Goal: Transaction & Acquisition: Register for event/course

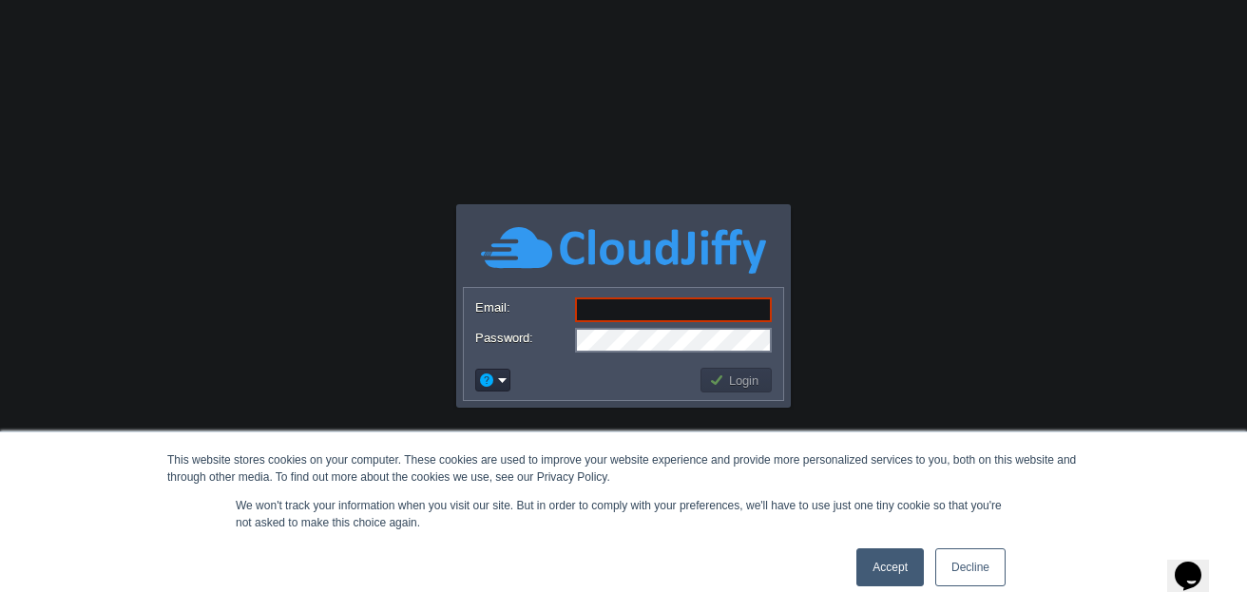
click at [885, 568] on link "Accept" at bounding box center [890, 568] width 67 height 38
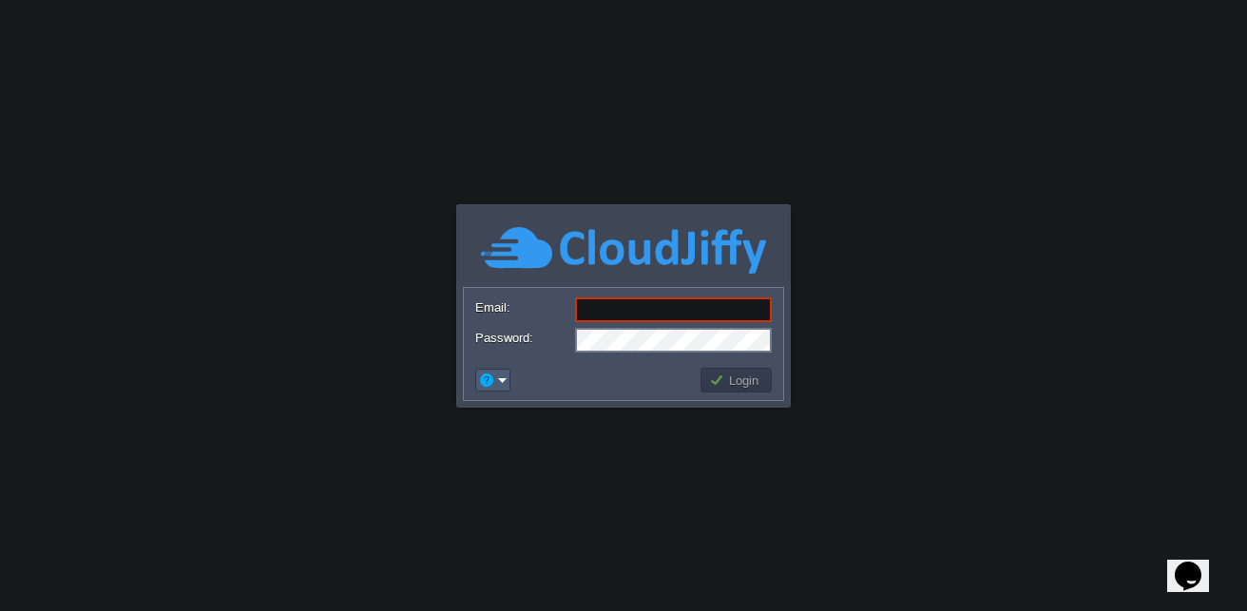
click at [499, 380] on em at bounding box center [492, 380] width 29 height 17
click at [531, 448] on span "Signup" at bounding box center [524, 451] width 38 height 14
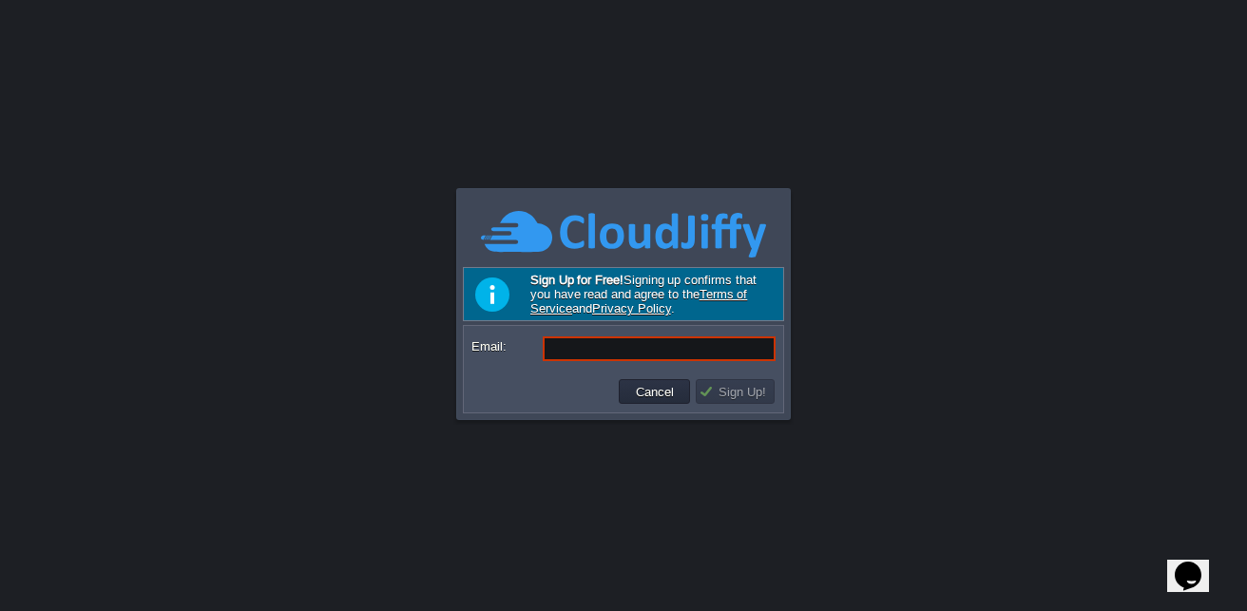
paste input "[DOMAIN_NAME][EMAIL_ADDRESS][DOMAIN_NAME]"
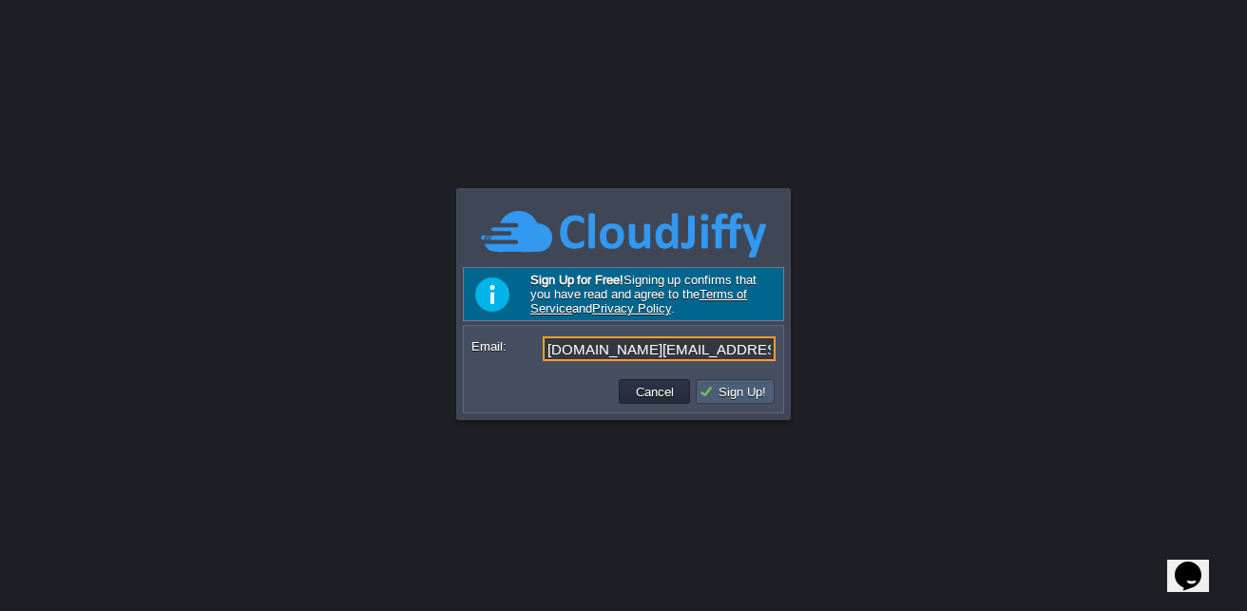
type input "[DOMAIN_NAME][EMAIL_ADDRESS][DOMAIN_NAME]"
click at [739, 397] on button "Sign Up!" at bounding box center [735, 391] width 73 height 17
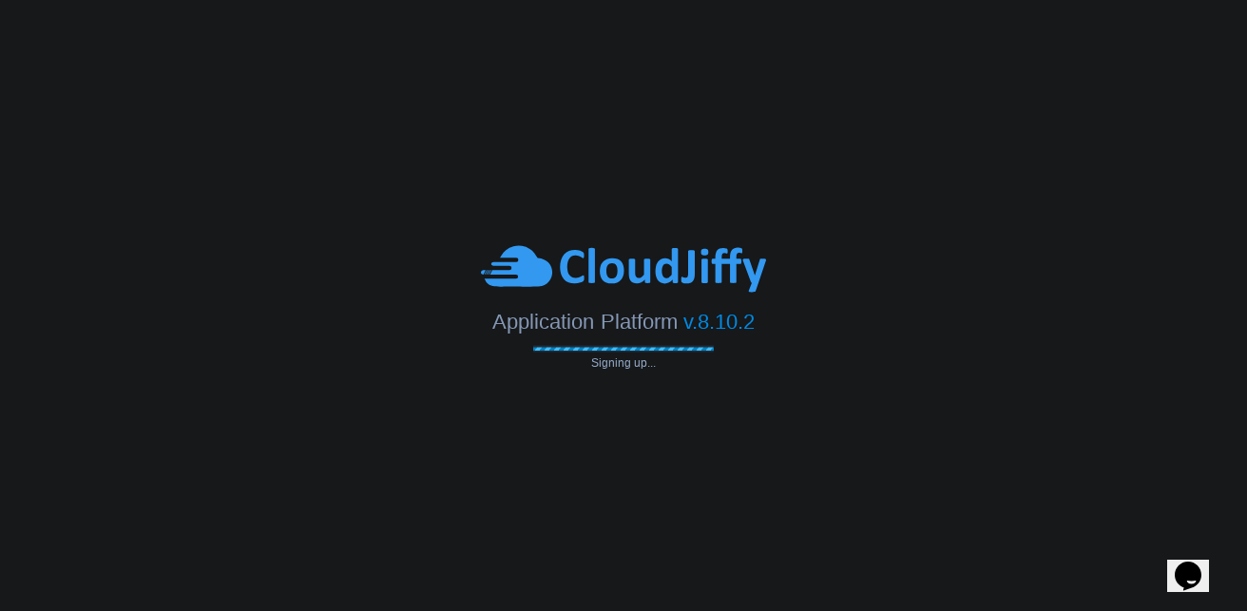
type input "[DOMAIN_NAME][EMAIL_ADDRESS][DOMAIN_NAME]"
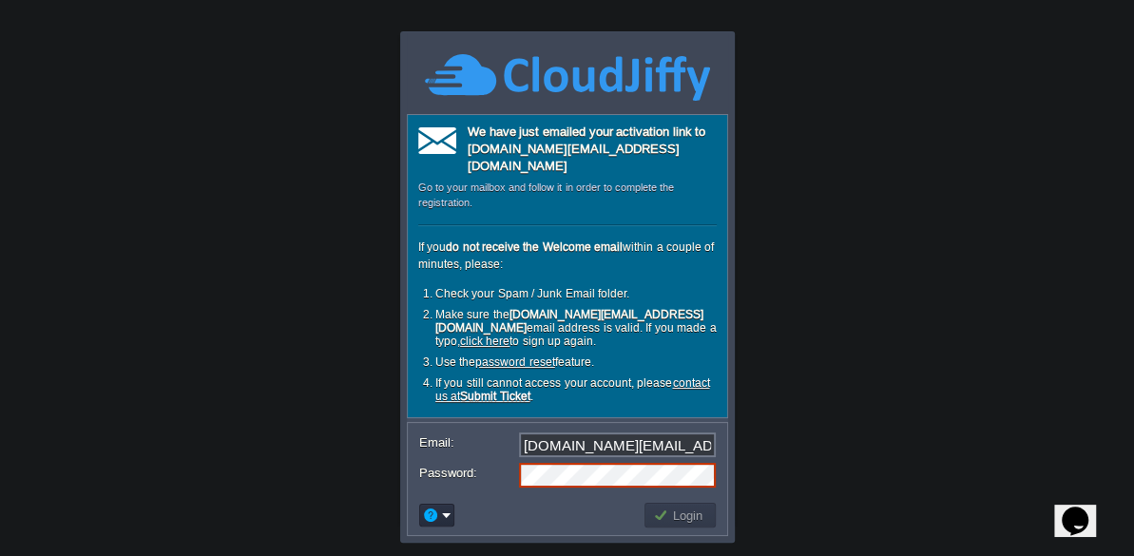
click at [1050, 183] on body "This website stores cookies on your computer. These cookies are used to improve…" at bounding box center [567, 278] width 1134 height 556
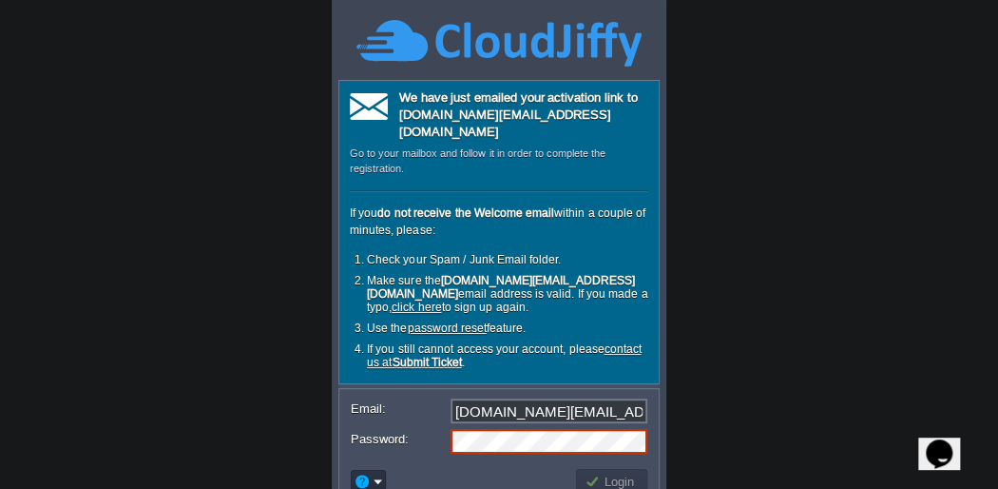
click at [960, 156] on body "This website stores cookies on your computer. These cookies are used to improve…" at bounding box center [499, 244] width 998 height 489
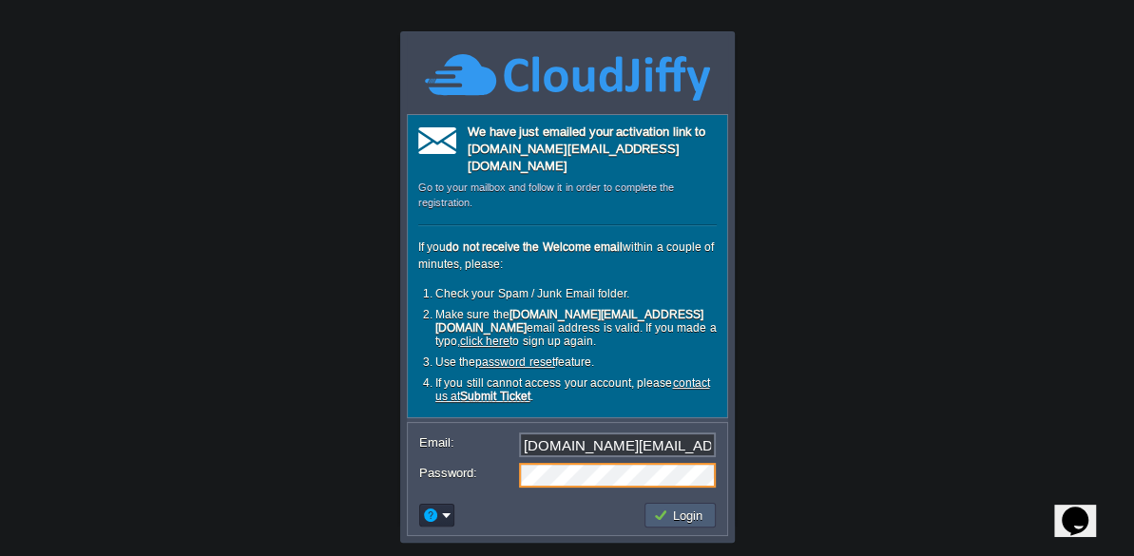
click at [680, 507] on button "Login" at bounding box center [680, 515] width 55 height 17
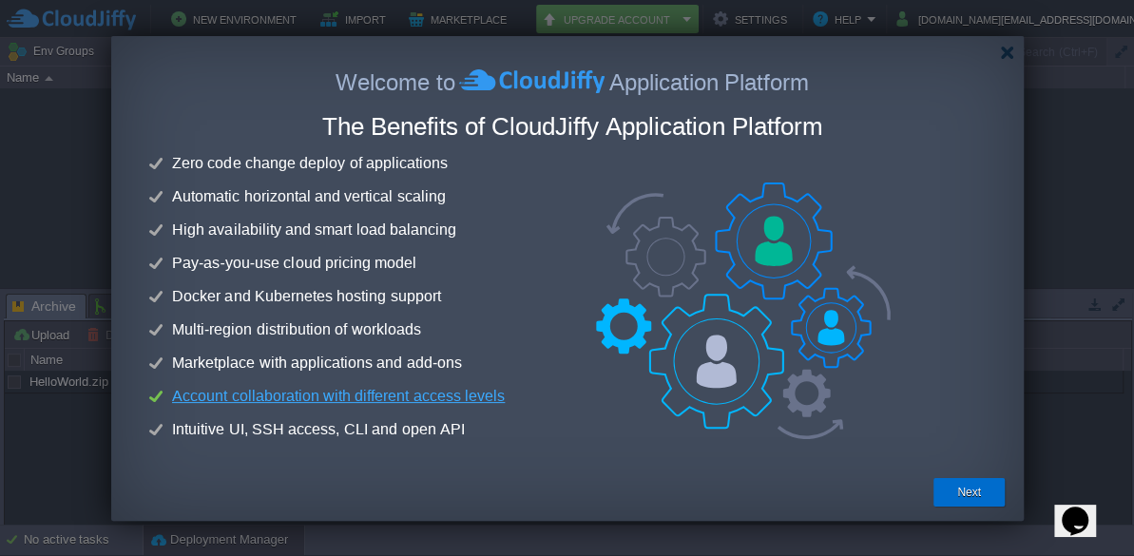
click at [957, 492] on button "Next" at bounding box center [969, 492] width 24 height 19
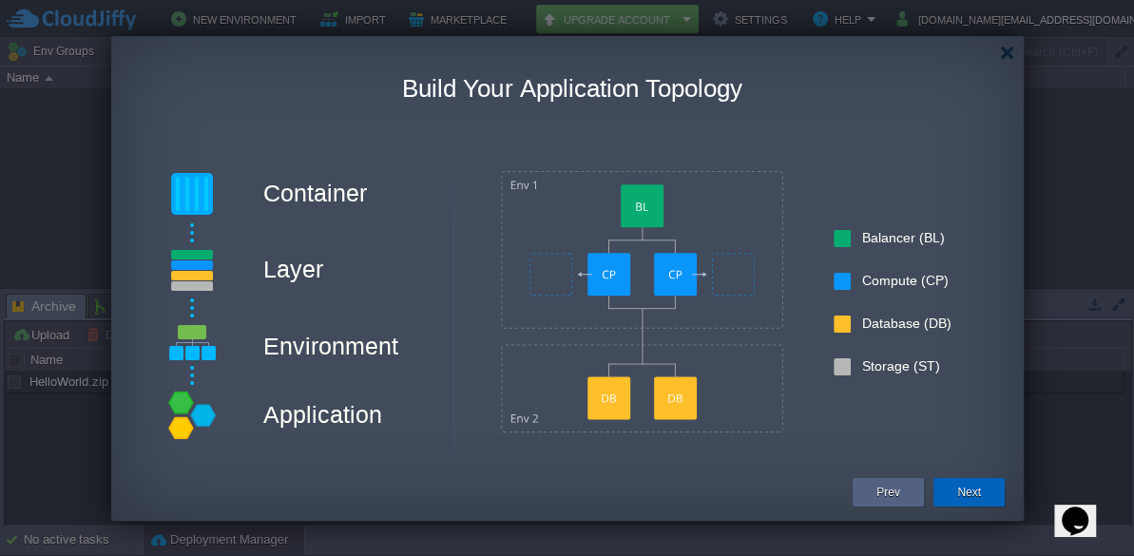
click at [964, 489] on button "Next" at bounding box center [969, 492] width 24 height 19
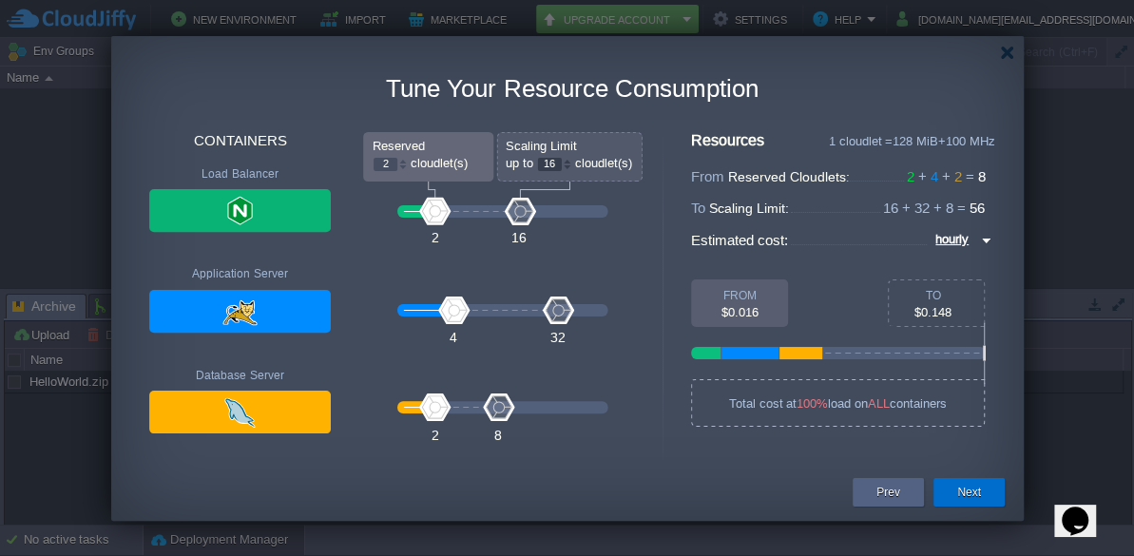
click at [978, 498] on button "Next" at bounding box center [969, 492] width 24 height 19
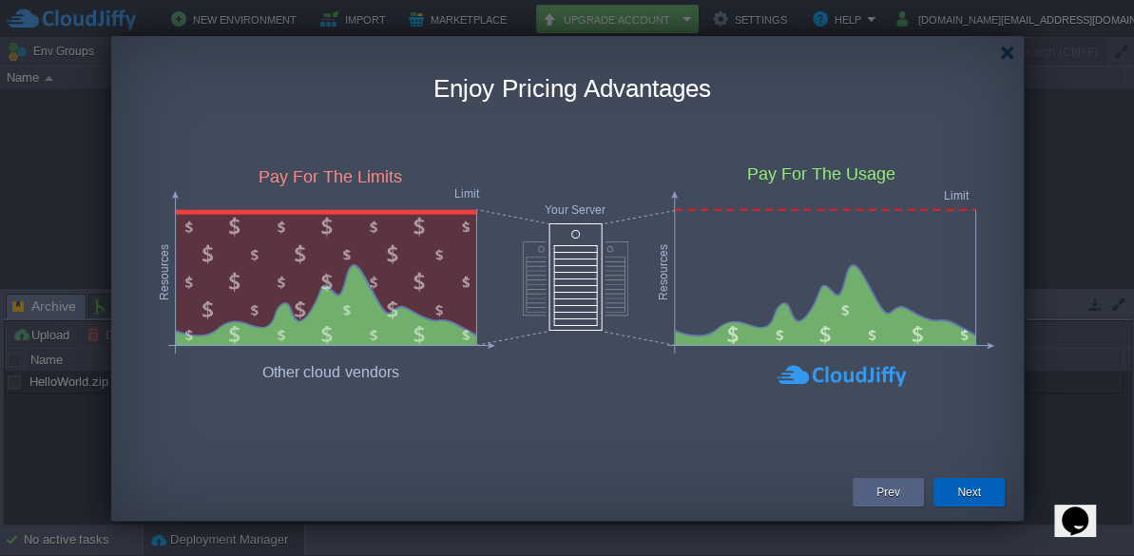
click at [959, 493] on button "Next" at bounding box center [969, 492] width 24 height 19
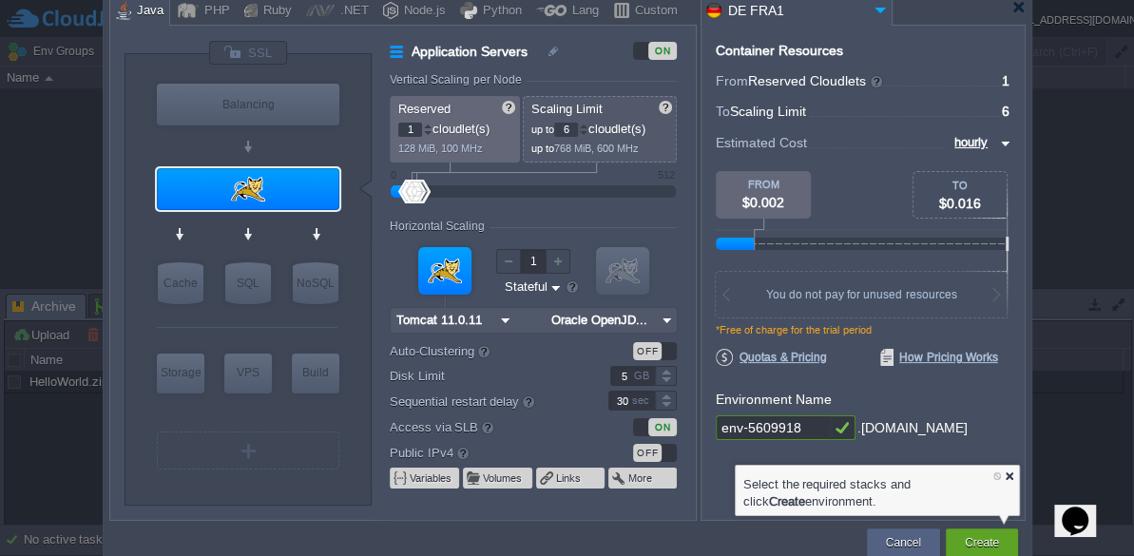
click at [1008, 474] on div at bounding box center [1009, 476] width 12 height 12
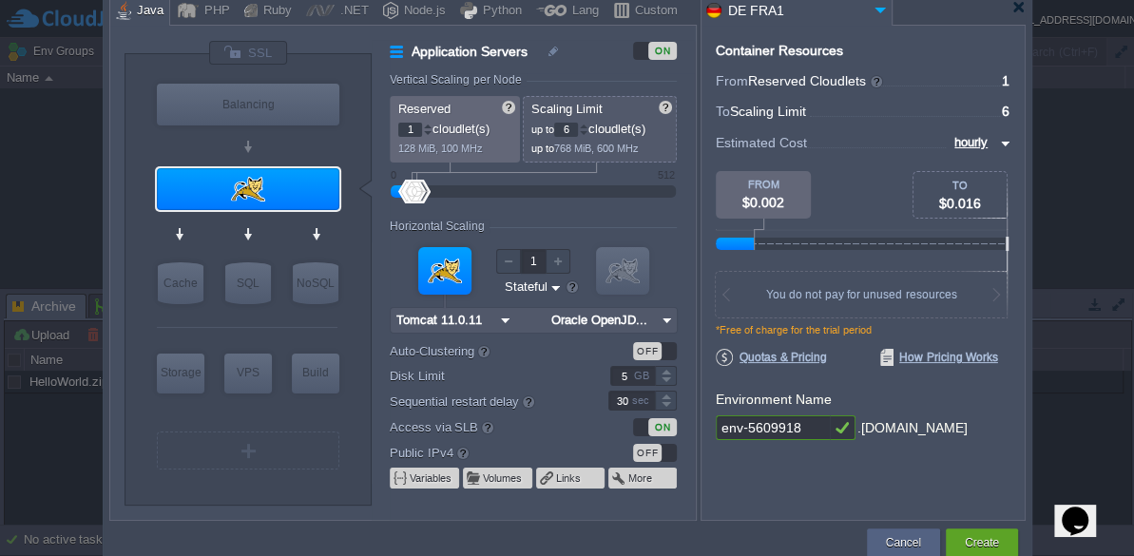
click at [879, 10] on img at bounding box center [880, 10] width 23 height 26
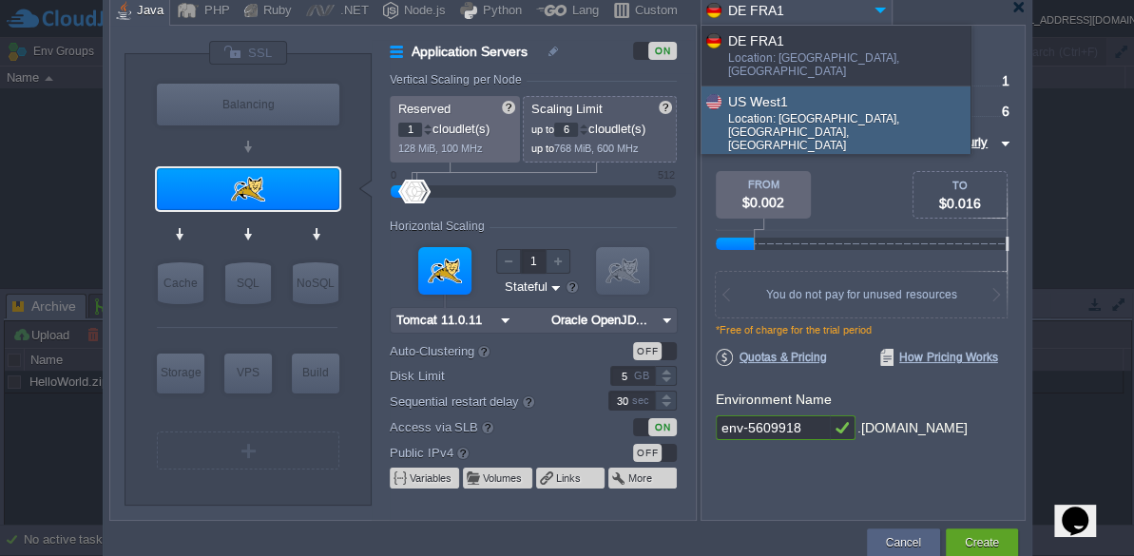
click at [884, 112] on div "Location: [GEOGRAPHIC_DATA], [GEOGRAPHIC_DATA], [GEOGRAPHIC_DATA]" at bounding box center [848, 134] width 241 height 44
type input "Oracle OpenJD..."
type input "US West1"
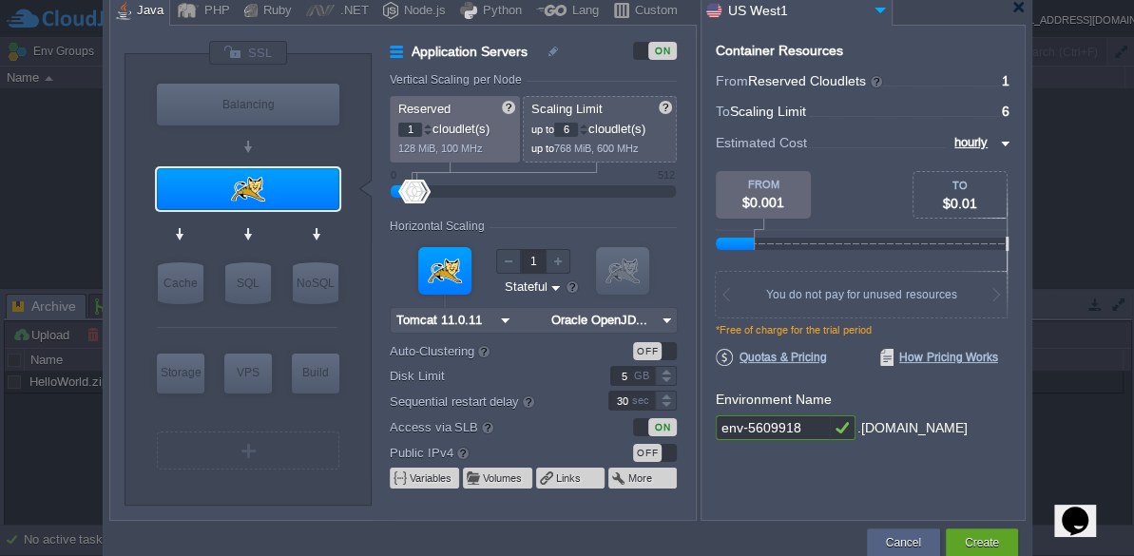
click at [877, 8] on img at bounding box center [880, 10] width 23 height 26
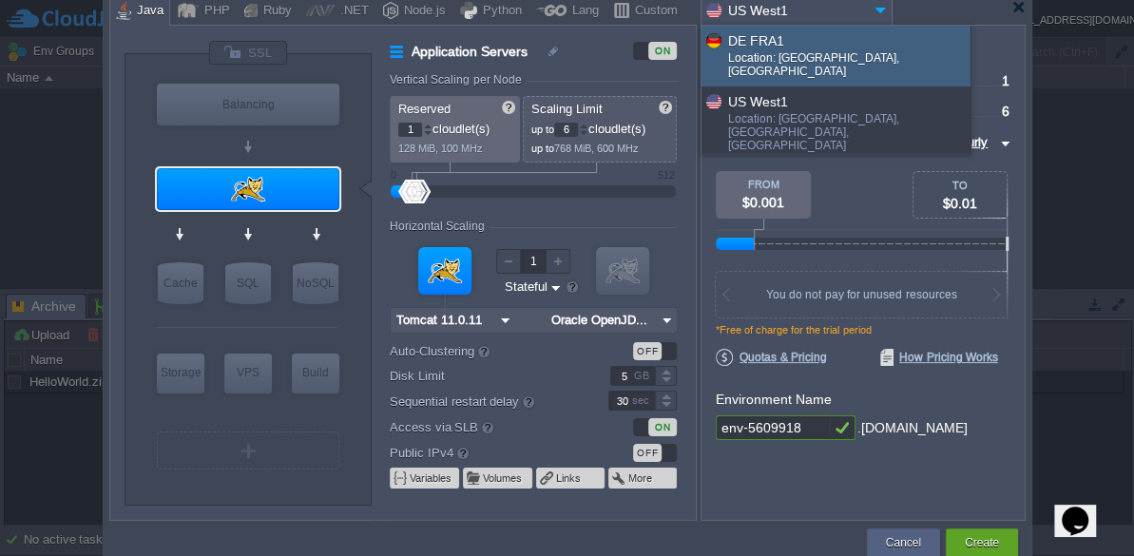
click at [827, 51] on div "Location: [GEOGRAPHIC_DATA], [GEOGRAPHIC_DATA]" at bounding box center [848, 66] width 241 height 30
type input "Oracle OpenJD..."
type input "DE FRA1"
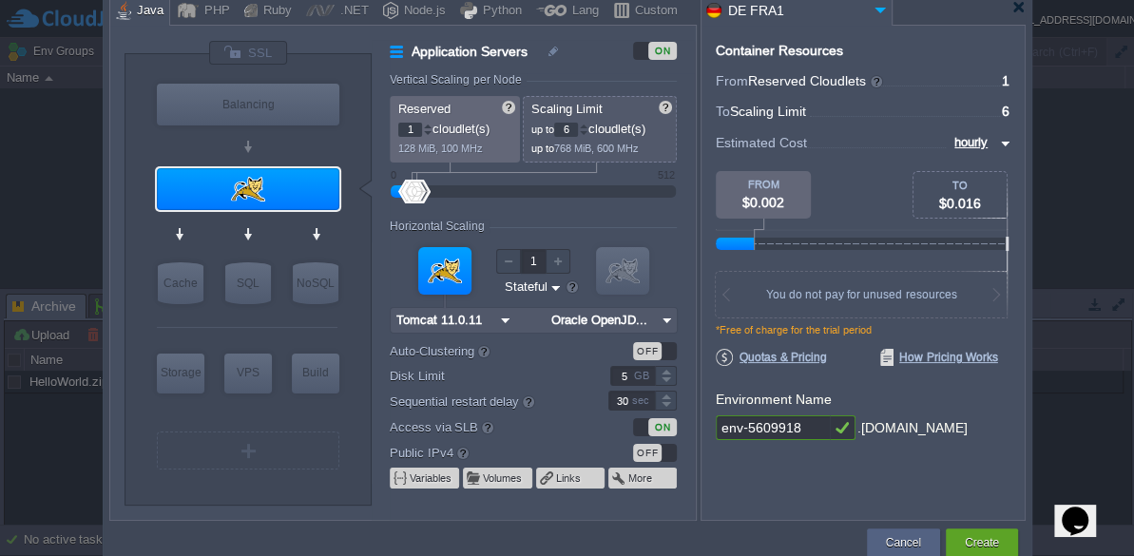
click at [870, 12] on img at bounding box center [880, 10] width 23 height 26
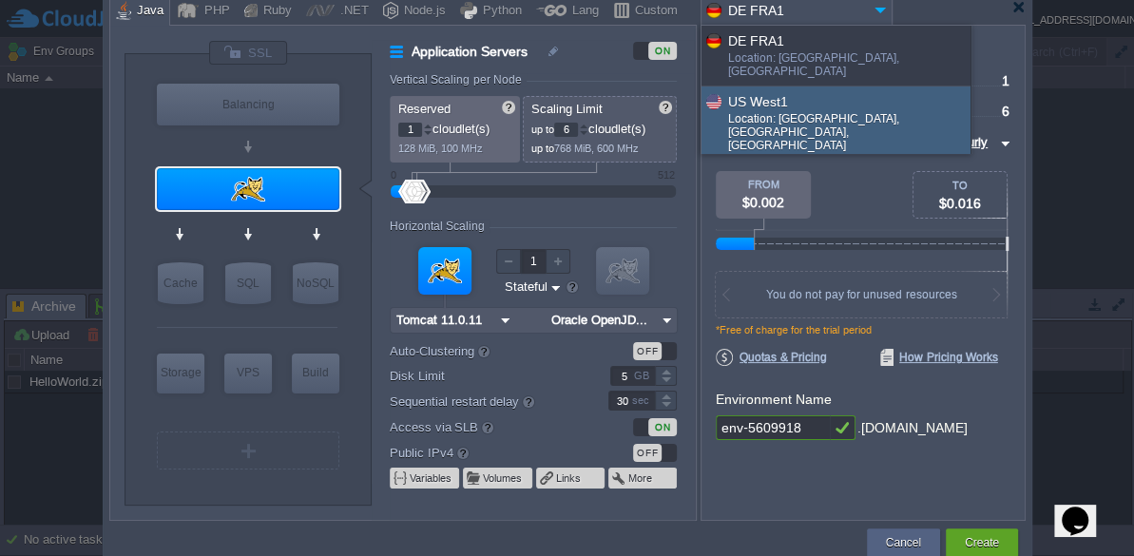
click at [786, 90] on div "US West1" at bounding box center [848, 101] width 241 height 22
type input "Oracle OpenJD..."
type input "US West1"
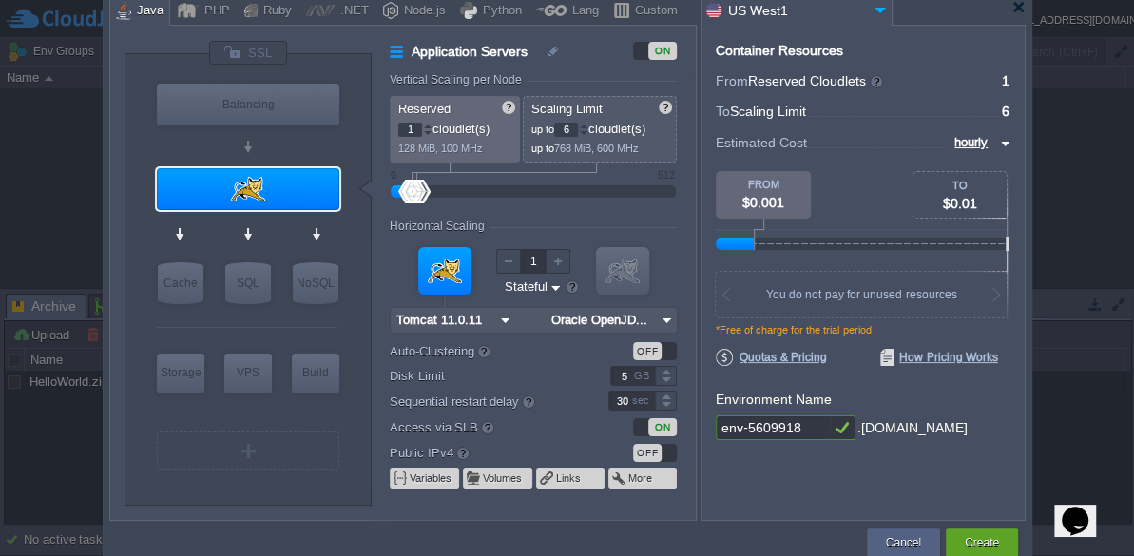
click at [861, 10] on input "US West1" at bounding box center [785, 11] width 167 height 28
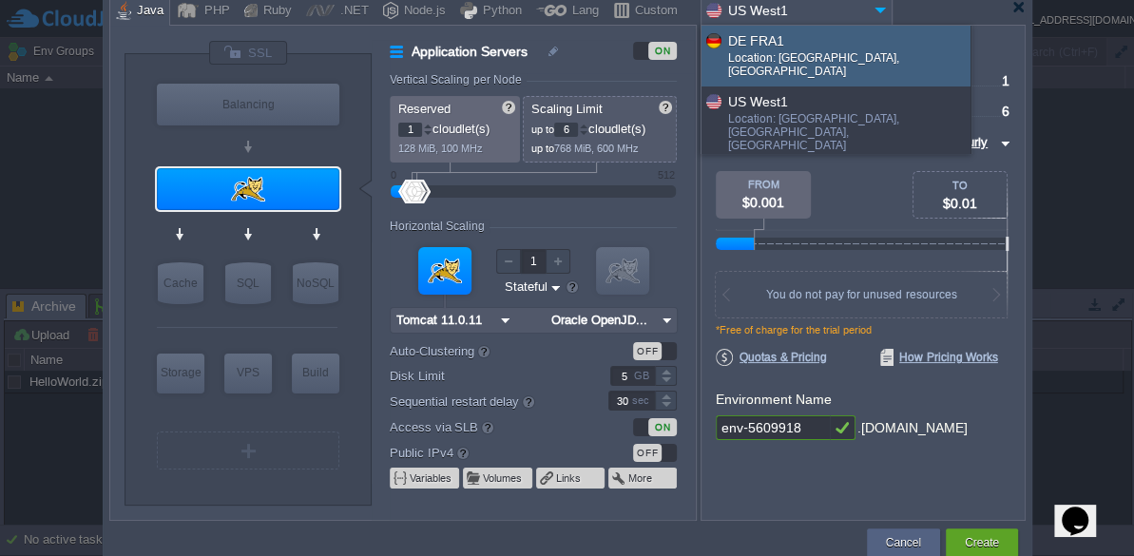
click at [808, 47] on div "DE FRA1" at bounding box center [848, 40] width 241 height 22
type input "Oracle OpenJD..."
type input "DE FRA1"
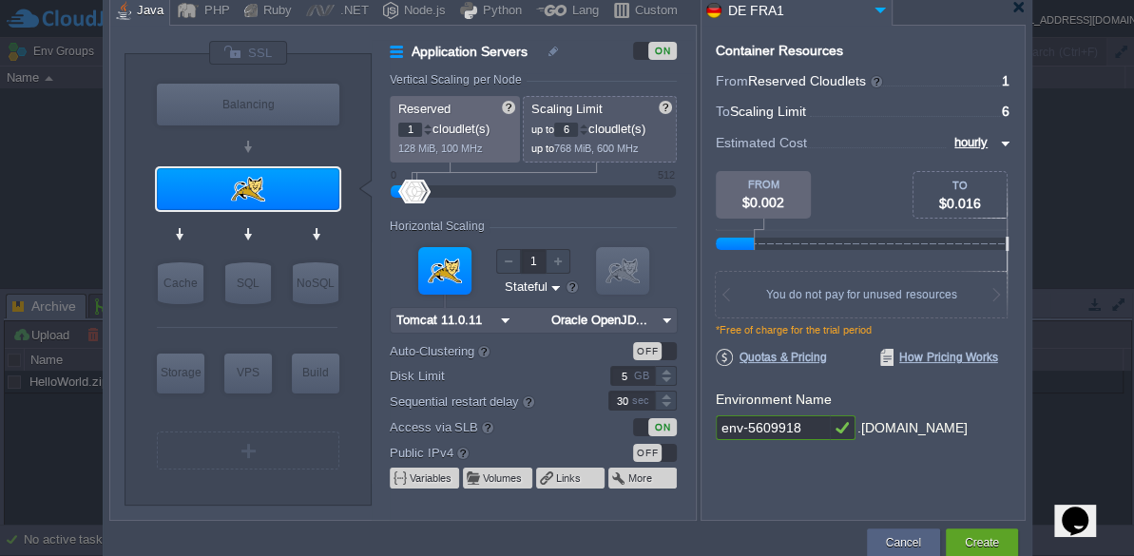
click at [882, 11] on img at bounding box center [880, 10] width 23 height 26
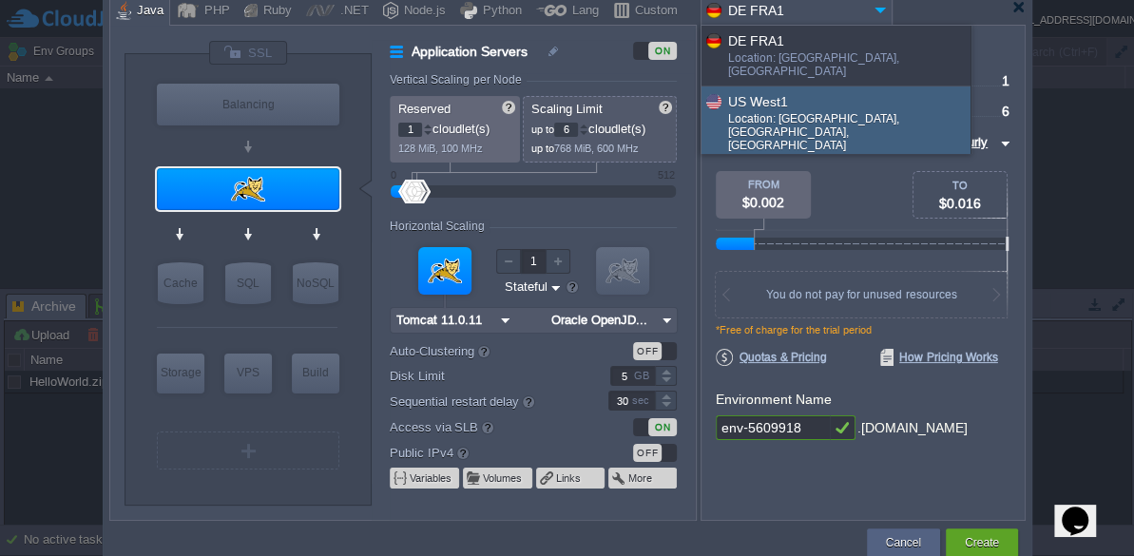
click at [779, 90] on div "US West1" at bounding box center [848, 101] width 241 height 22
type input "Oracle OpenJD..."
type input "US West1"
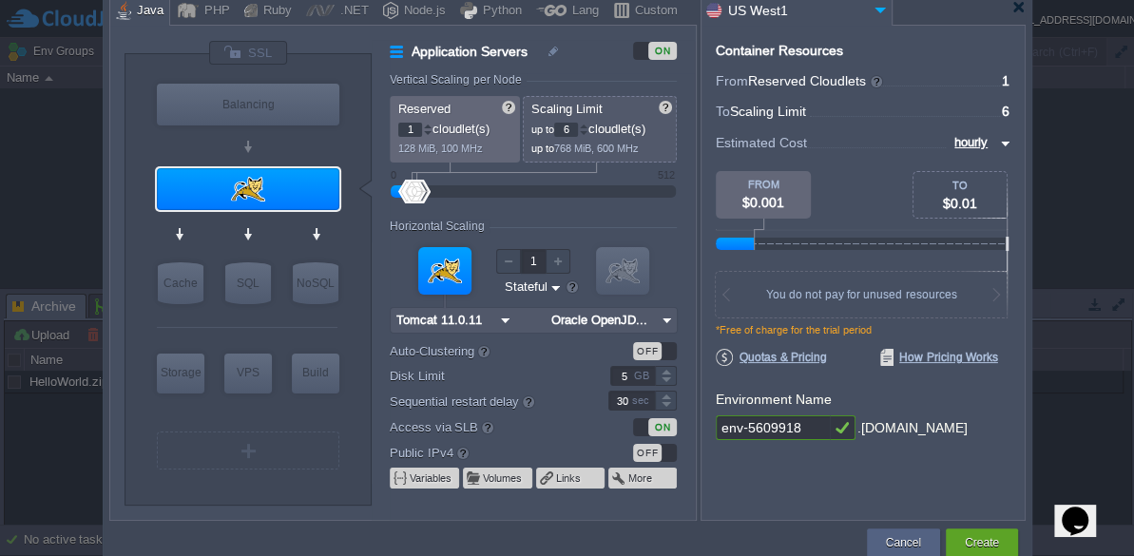
click at [871, 6] on img at bounding box center [880, 10] width 23 height 26
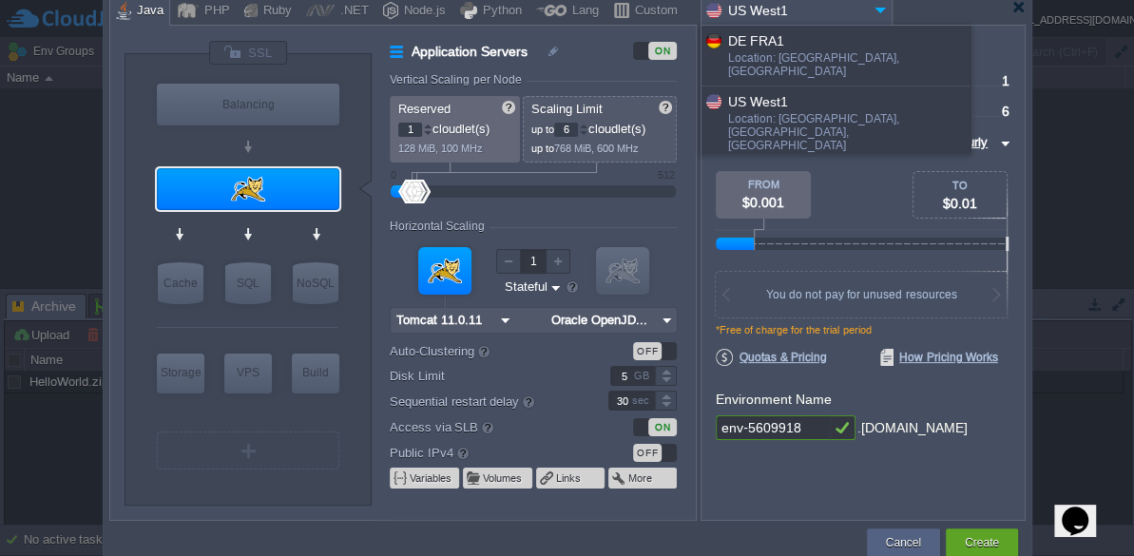
click at [768, 161] on div "More details..." at bounding box center [836, 177] width 269 height 32
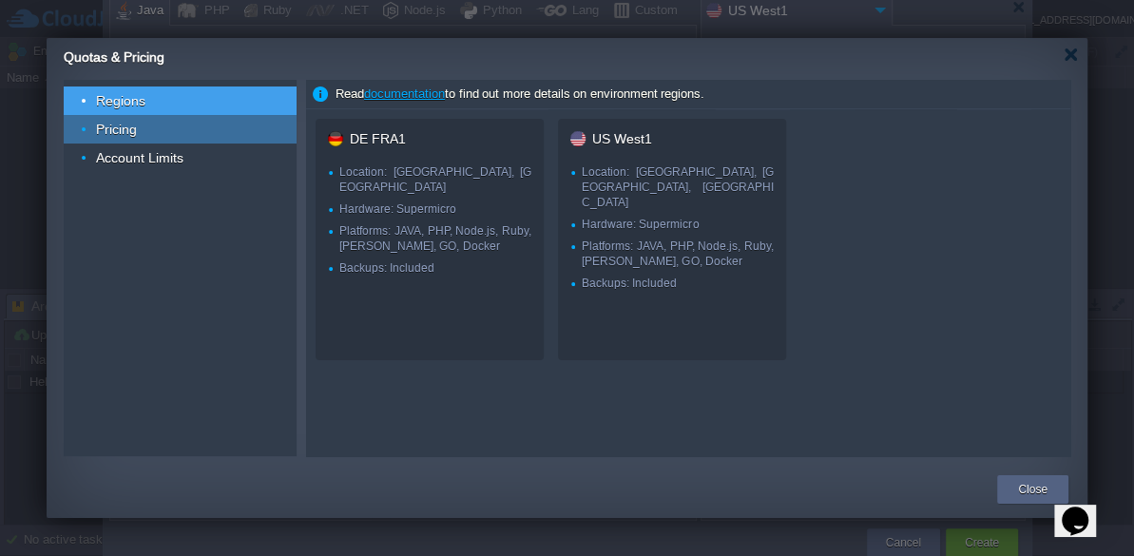
click at [120, 126] on span "Pricing" at bounding box center [117, 129] width 46 height 17
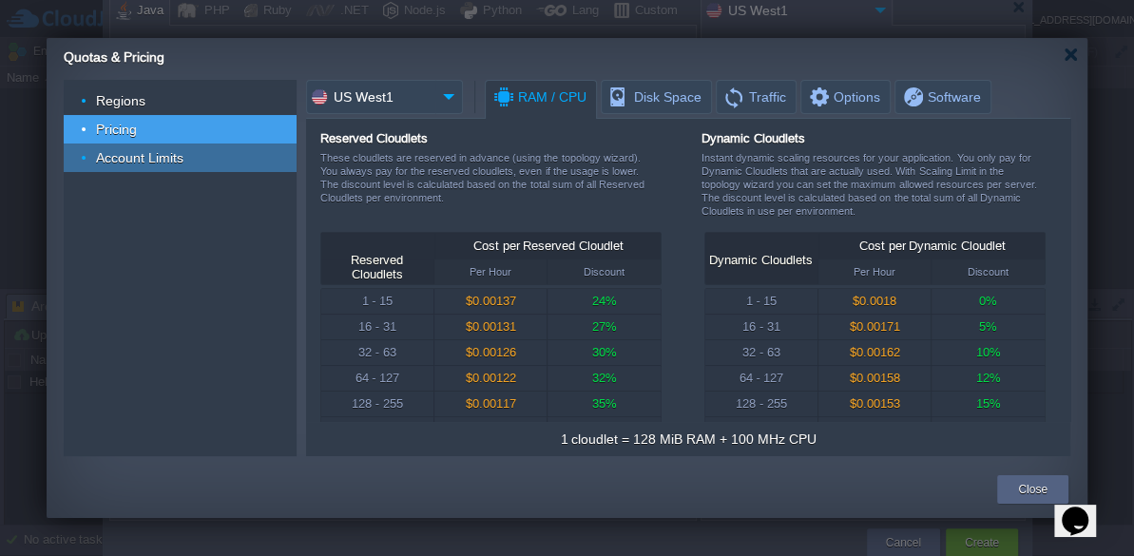
click at [156, 152] on span "Account Limits" at bounding box center [140, 157] width 92 height 17
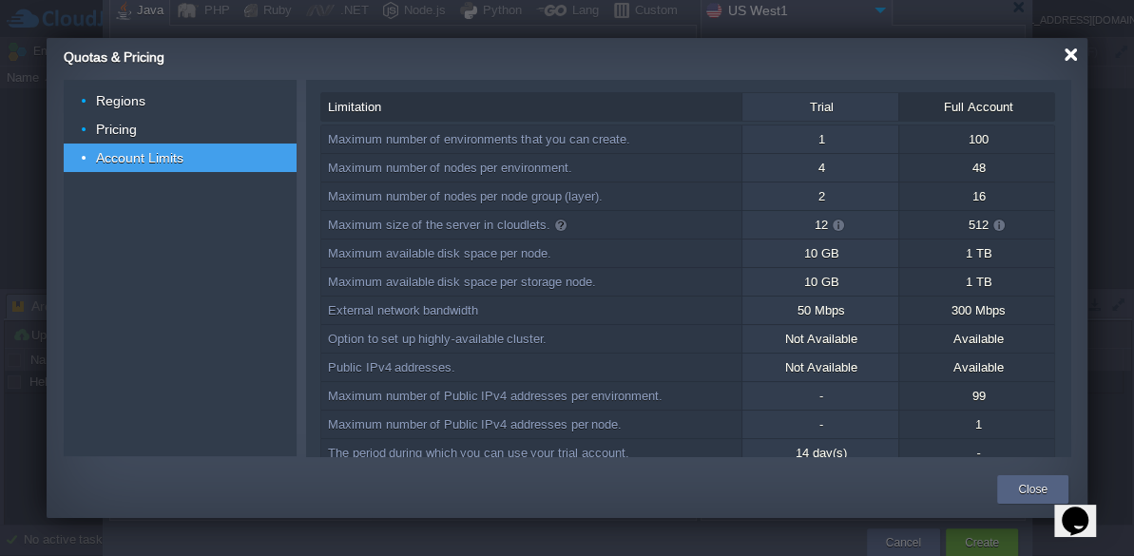
click at [1072, 53] on div at bounding box center [1071, 55] width 14 height 14
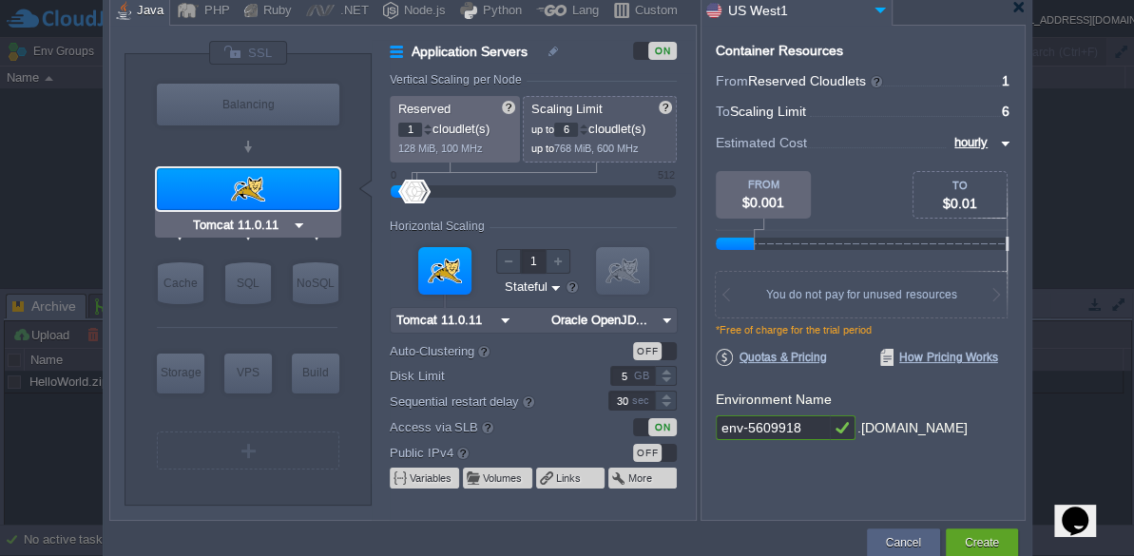
click at [272, 193] on div at bounding box center [248, 189] width 183 height 42
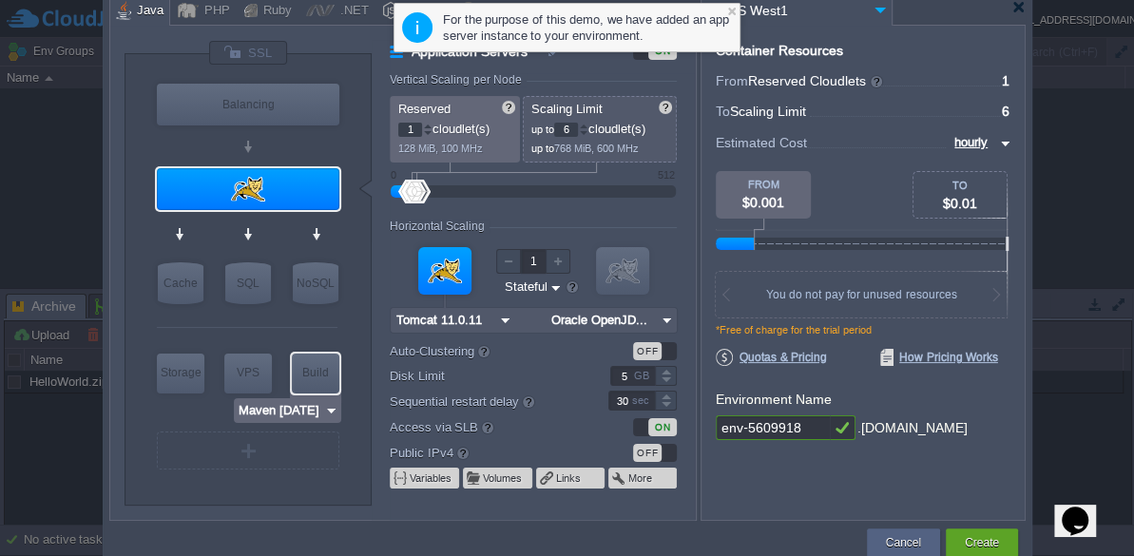
type input "MariaDB 12.0.2"
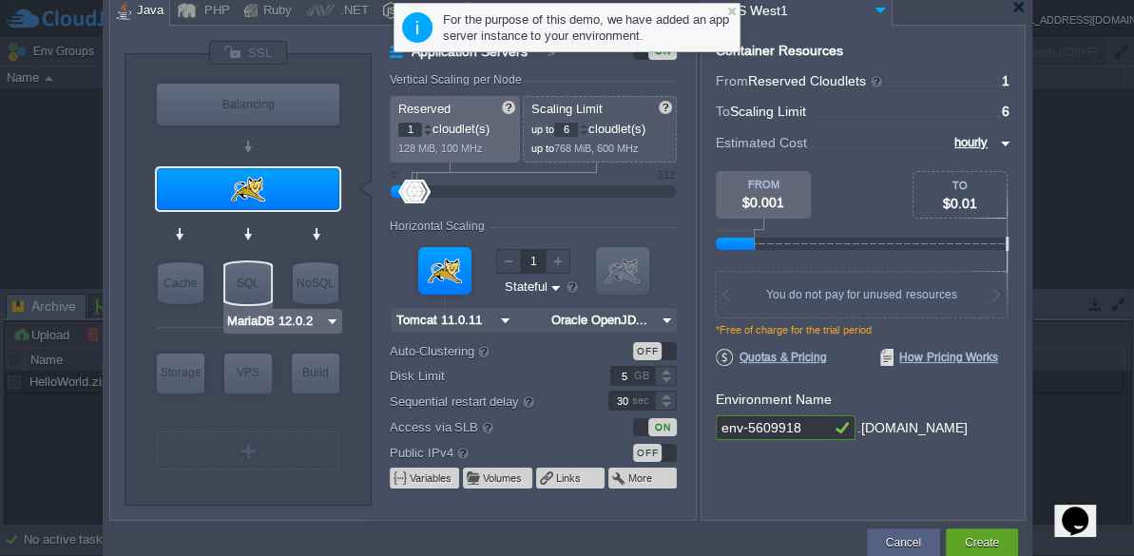
click at [331, 320] on img at bounding box center [332, 321] width 14 height 19
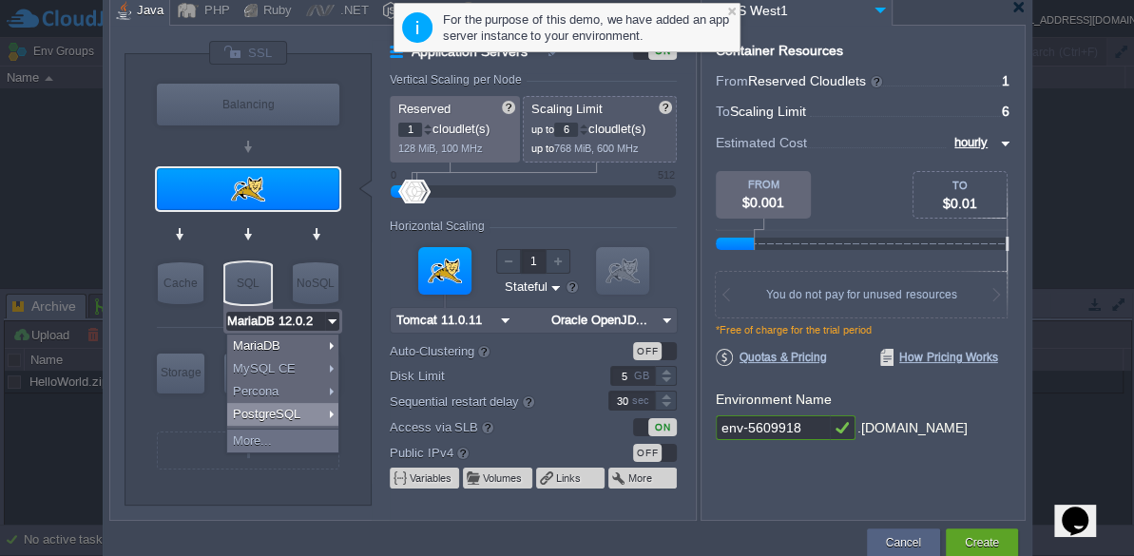
click at [1066, 243] on div at bounding box center [567, 283] width 1134 height 566
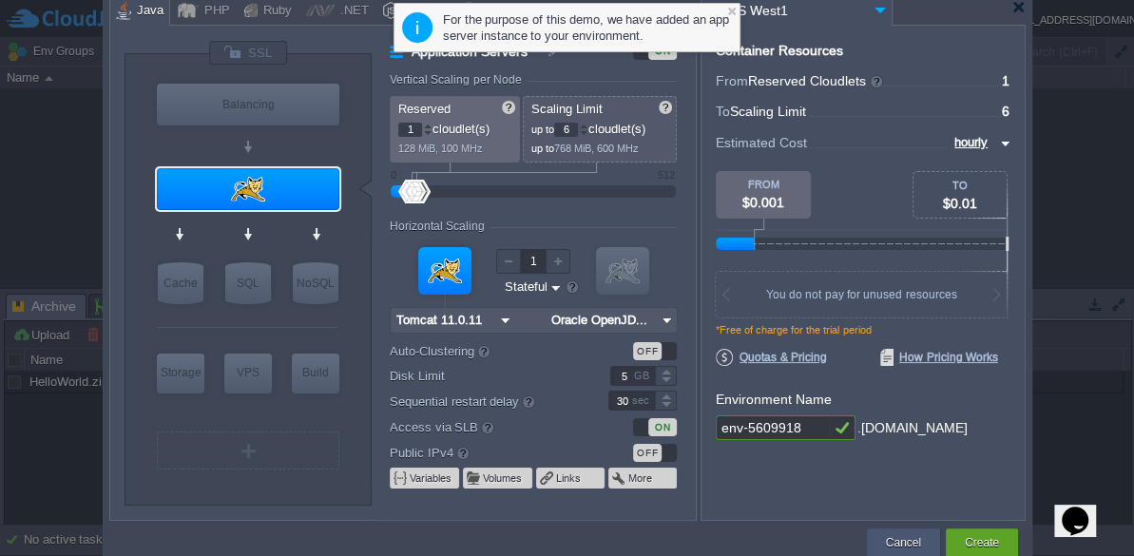
click at [889, 541] on button "Cancel" at bounding box center [903, 542] width 35 height 19
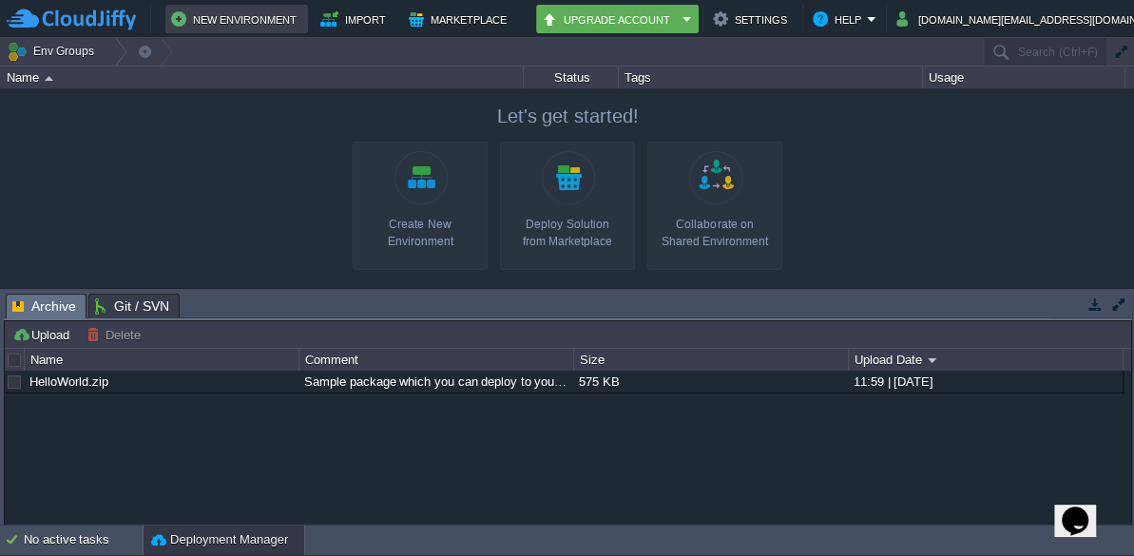
click at [210, 20] on button "New Environment" at bounding box center [236, 19] width 131 height 23
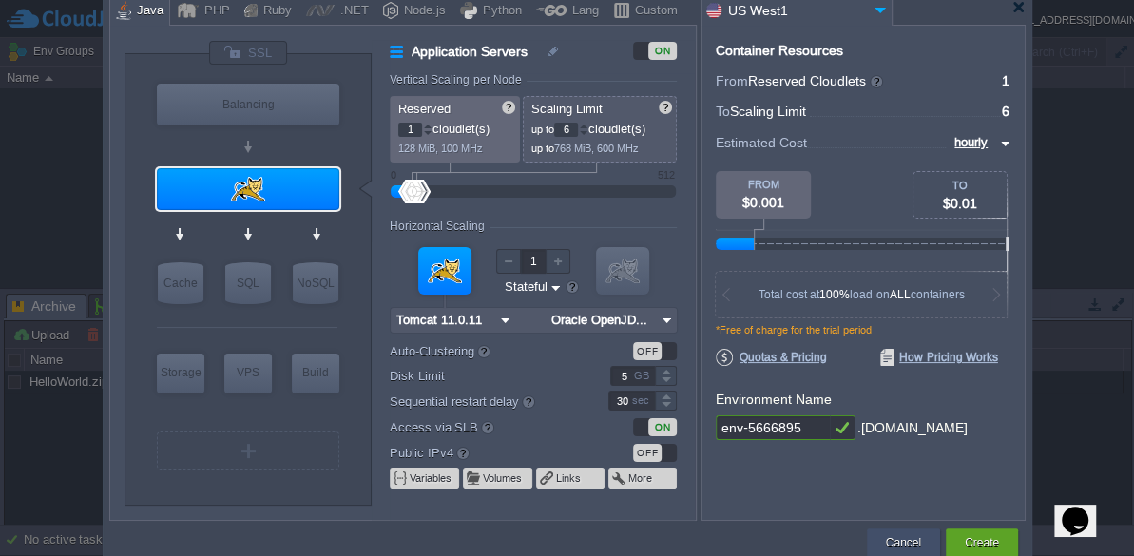
click at [912, 538] on button "Cancel" at bounding box center [903, 542] width 35 height 19
